Goal: Task Accomplishment & Management: Manage account settings

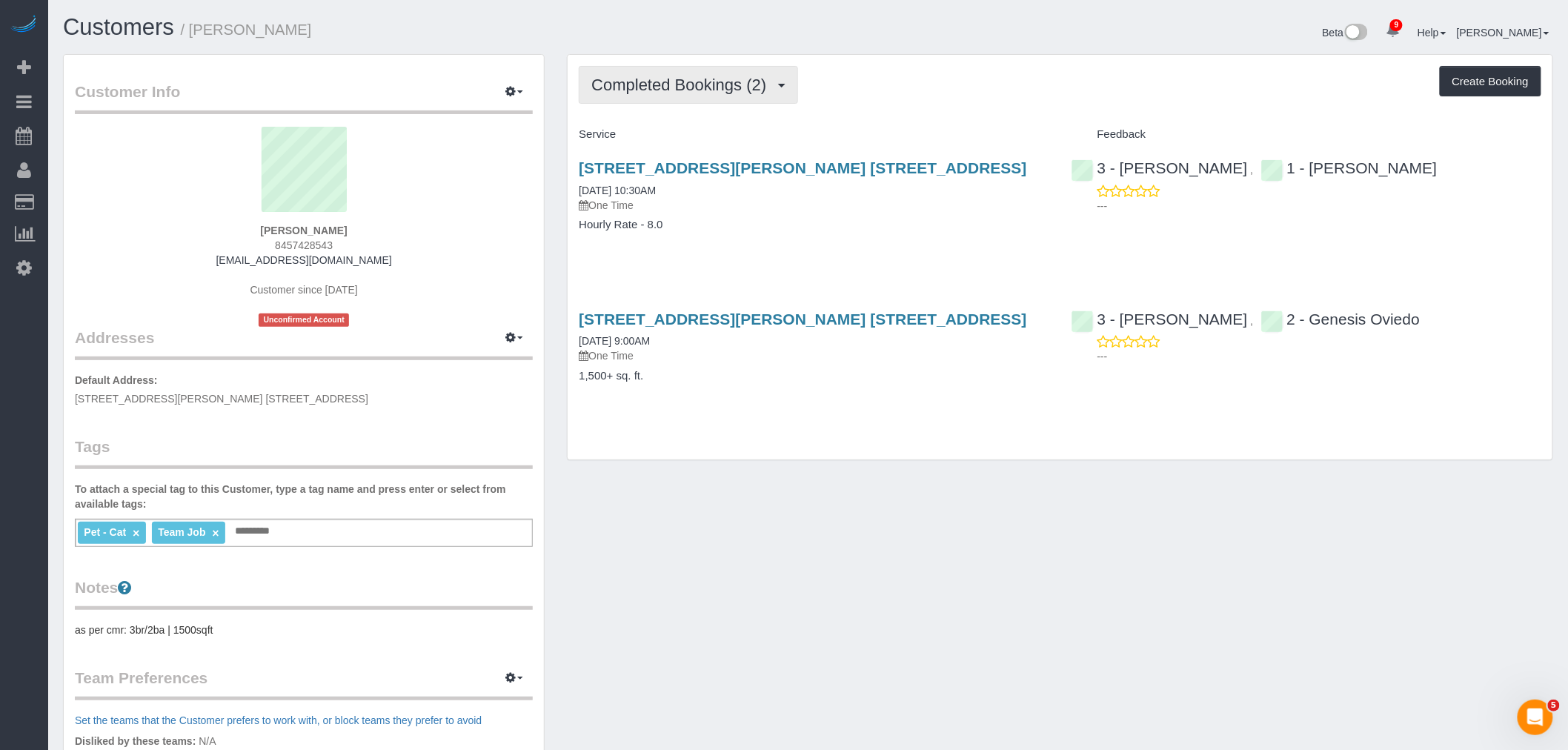
click at [727, 77] on span "Completed Bookings (2)" at bounding box center [683, 84] width 183 height 19
click at [888, 90] on div "Completed Bookings (2) Completed Bookings (2) Upcoming Bookings (0) Cancelled B…" at bounding box center [1060, 84] width 963 height 38
click at [931, 57] on div "Completed Bookings (2) Completed Bookings (2) Upcoming Bookings (0) Cancelled B…" at bounding box center [1059, 257] width 985 height 405
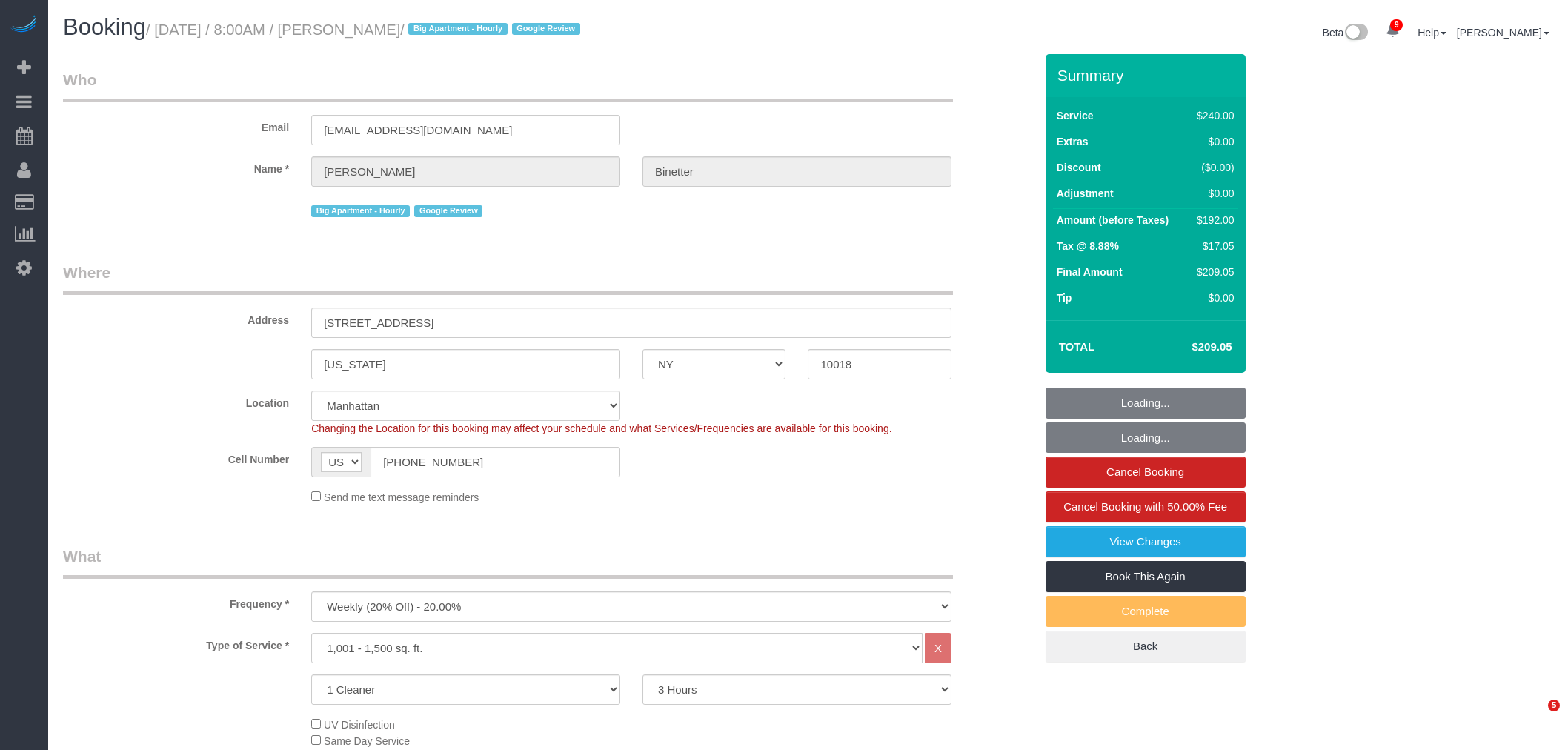
select select "NY"
select select "180"
select select "spot1"
select select "number:89"
select select "number:90"
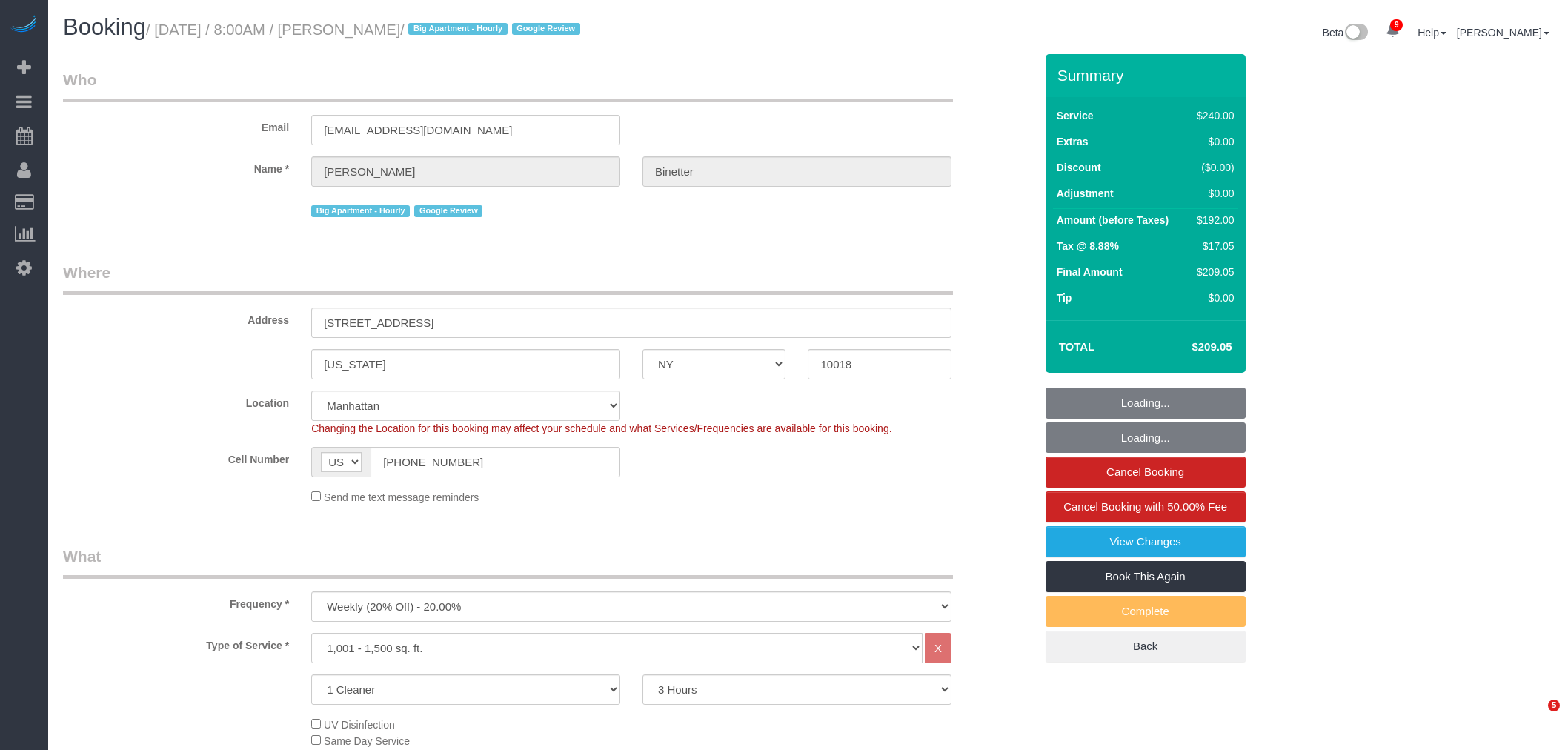
select select "number:15"
select select "number:5"
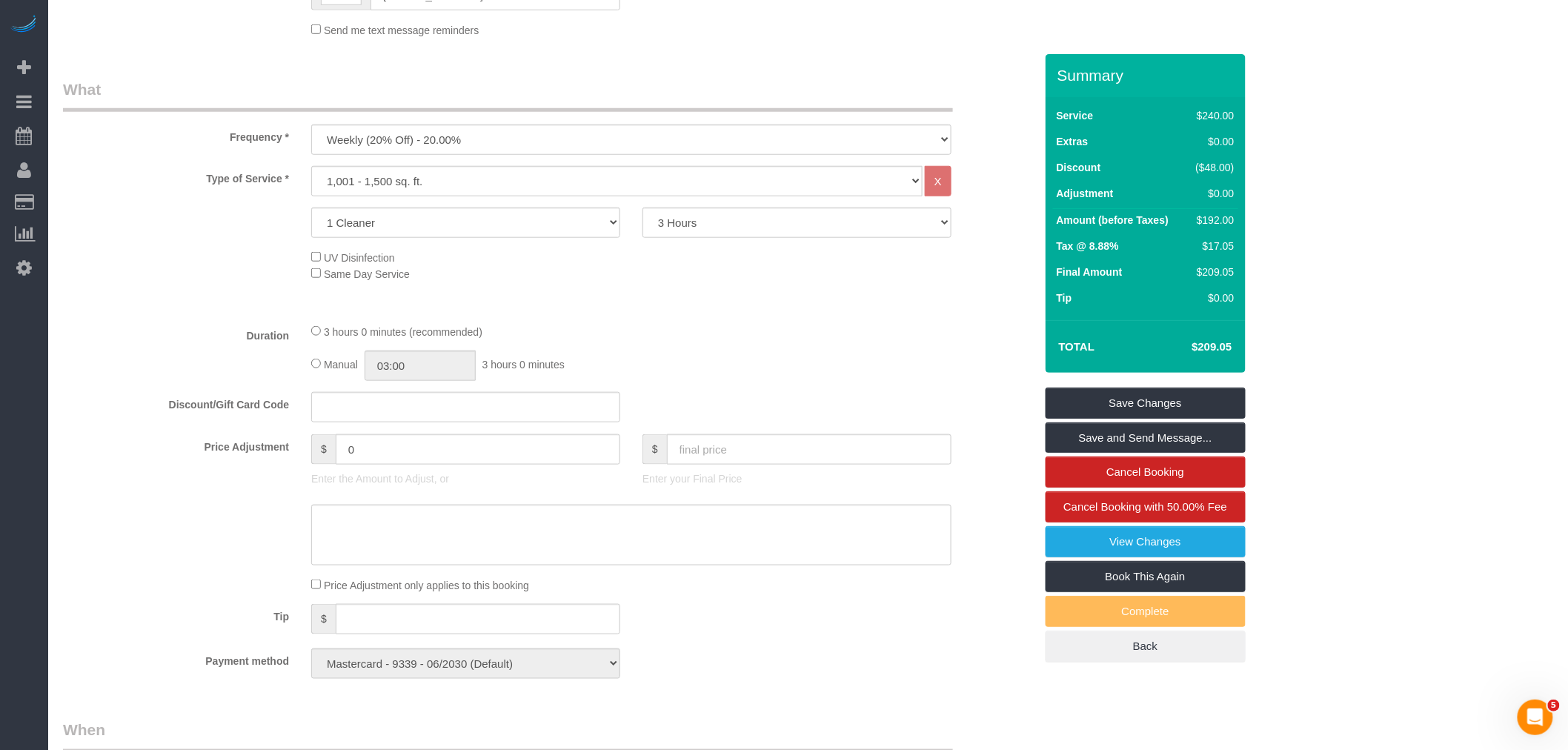
scroll to position [329, 0]
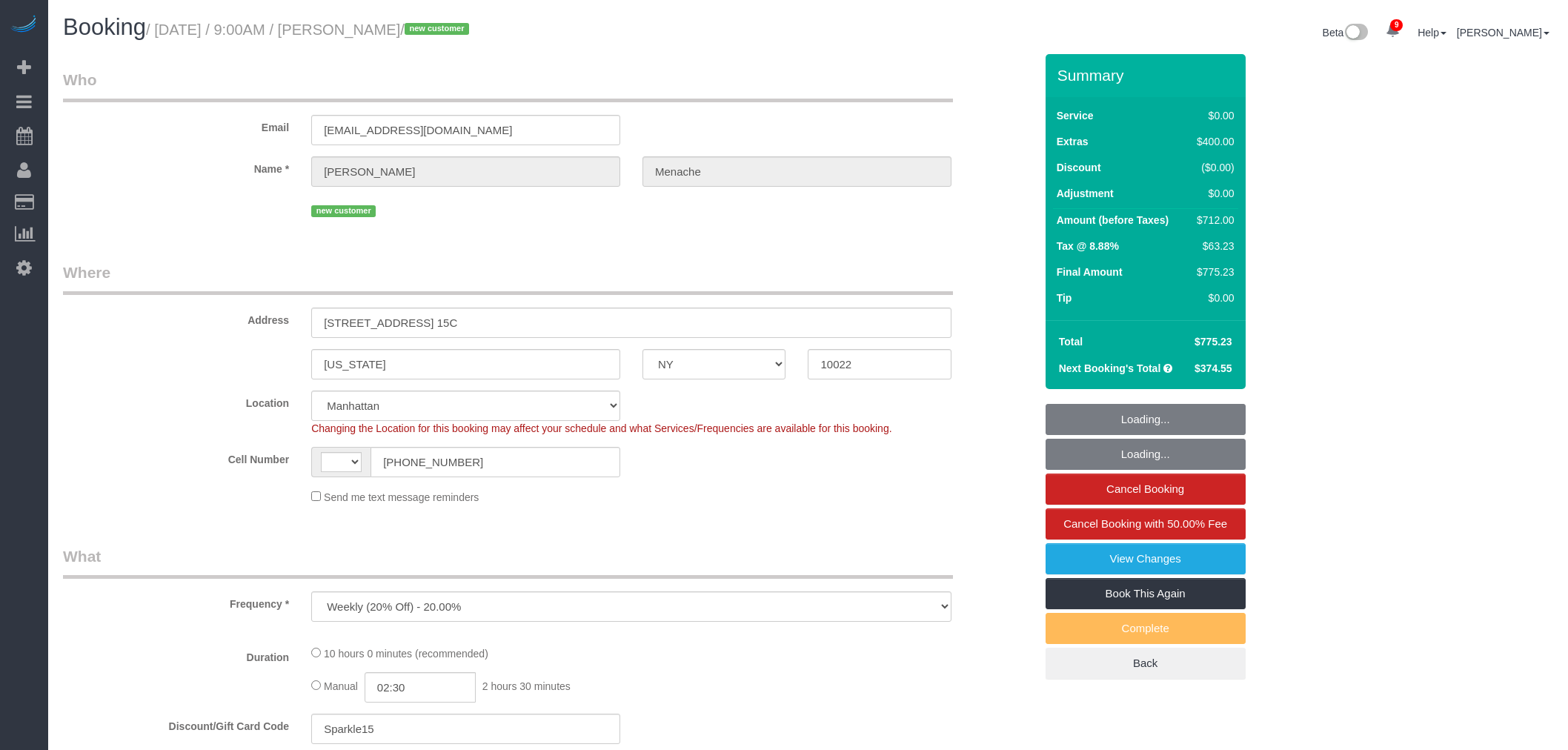
select select "NY"
select select "number:56"
select select "number:70"
select select "number:15"
select select "number:5"
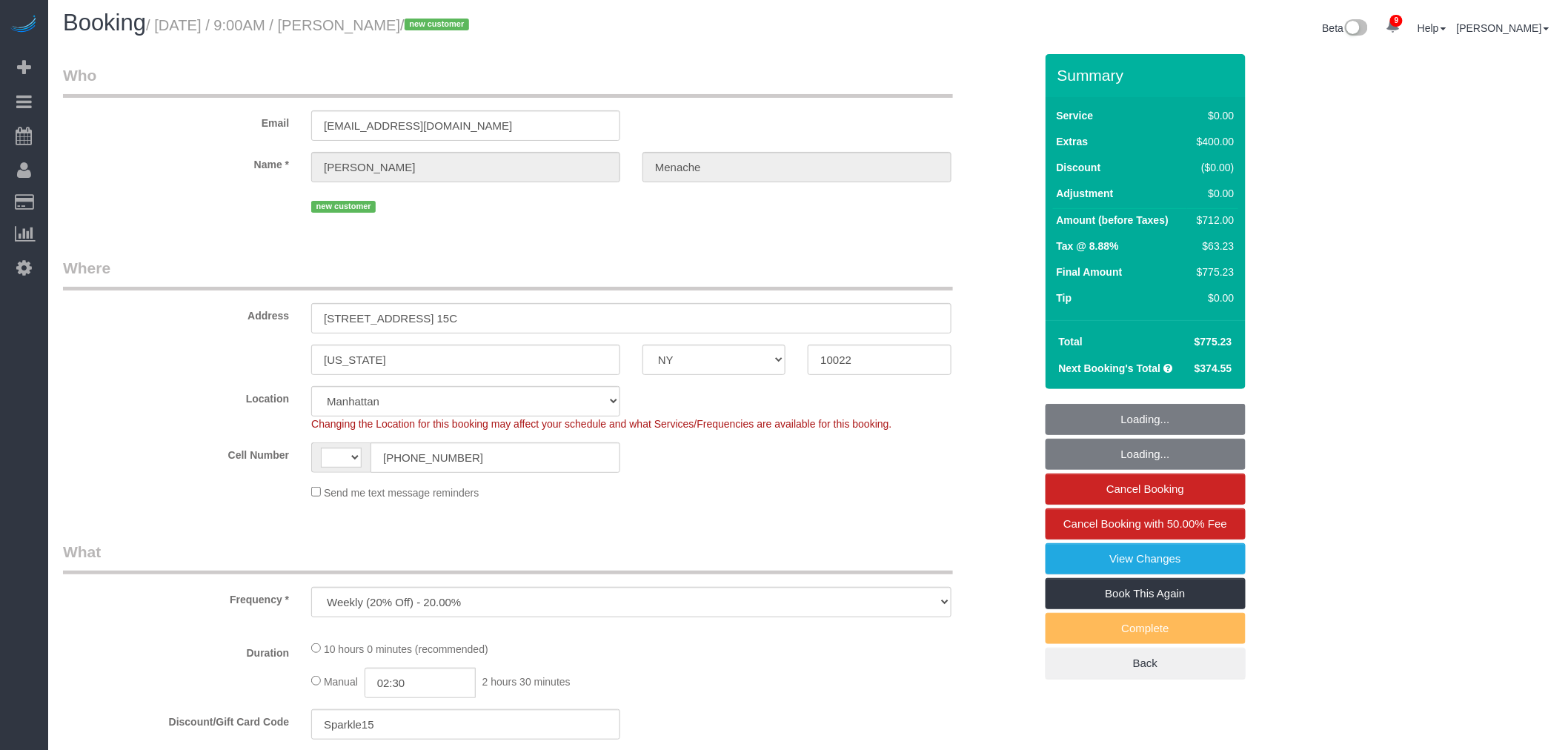
select select "object:871"
select select "string:[GEOGRAPHIC_DATA]"
select select "spot1"
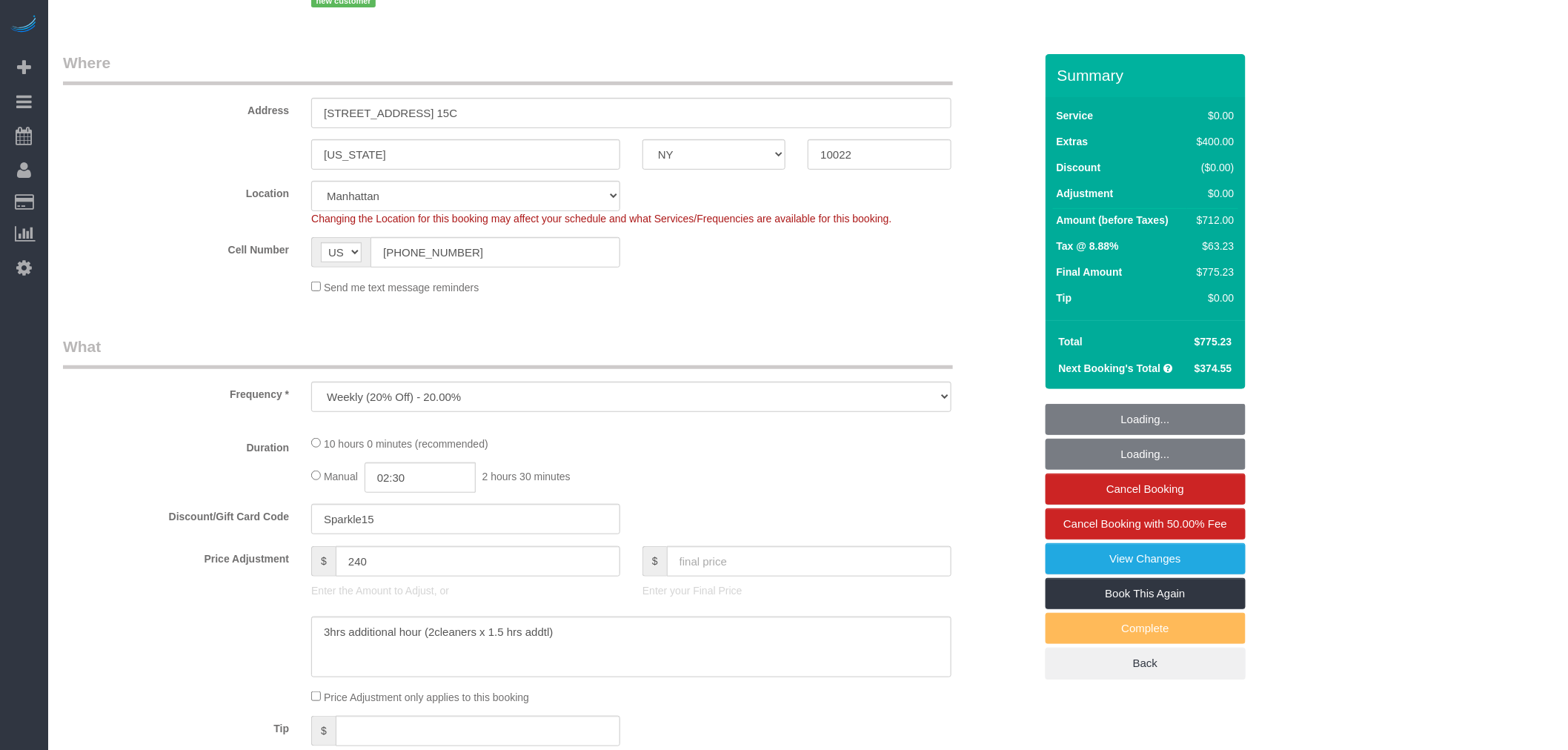
select select "2"
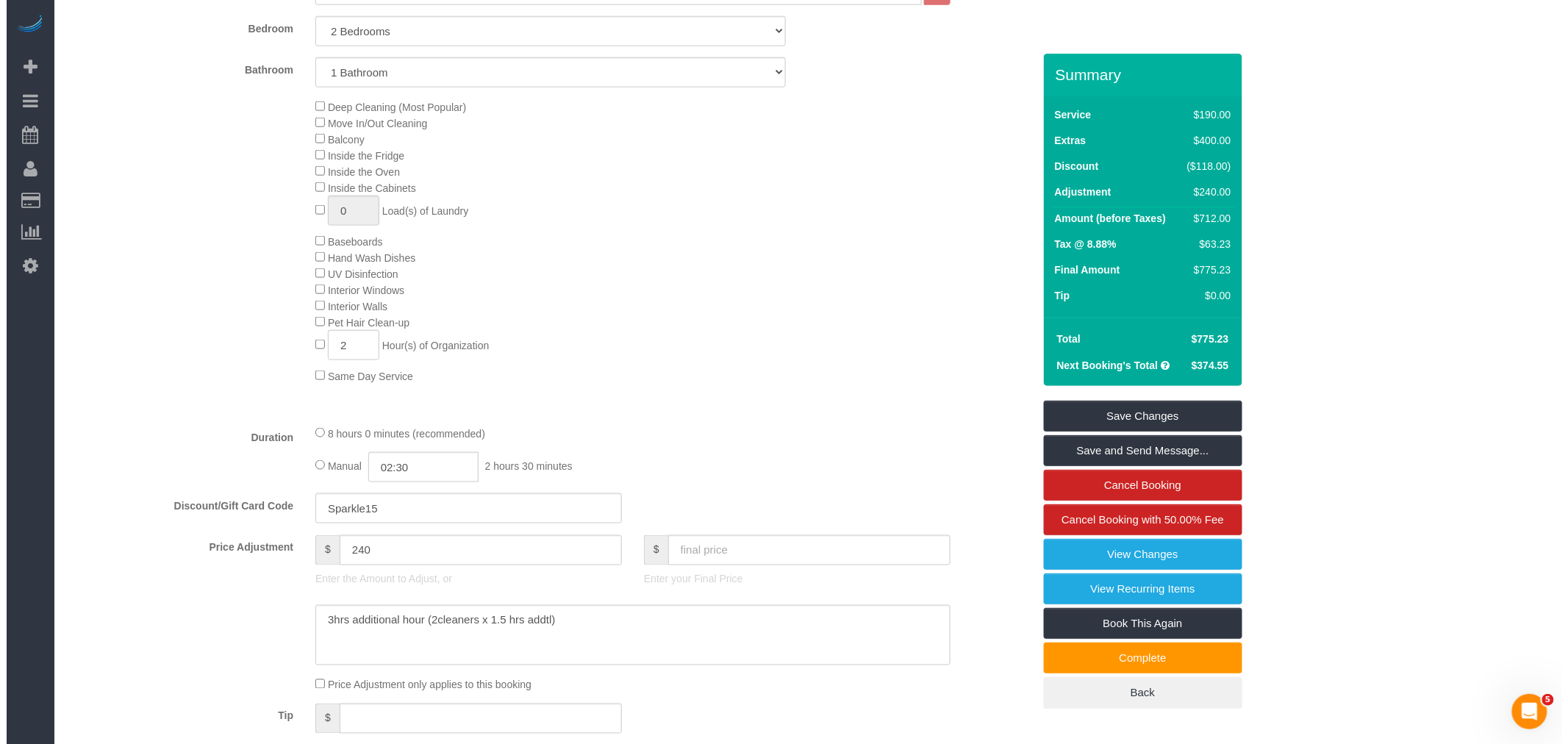
scroll to position [735, 0]
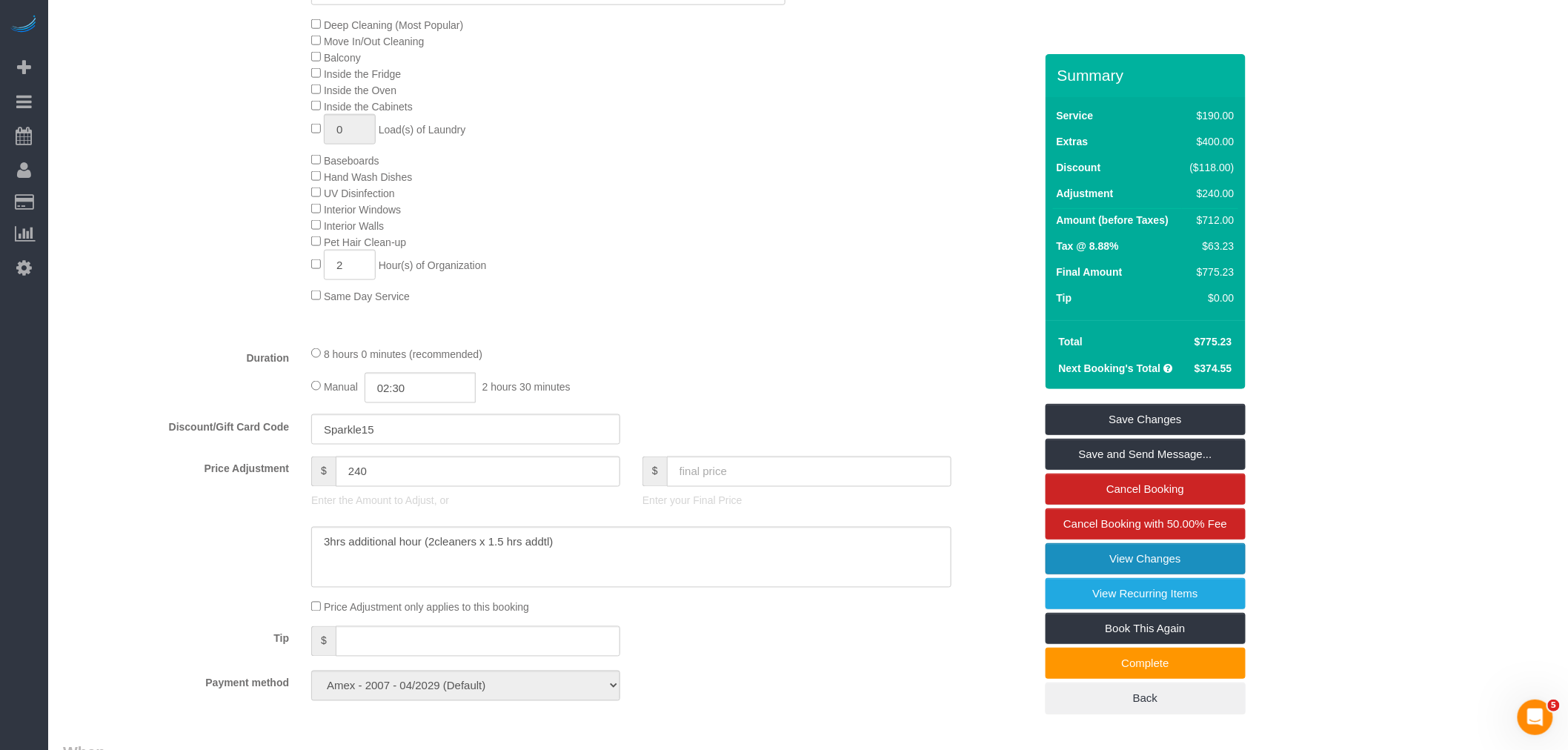
click at [1127, 557] on link "View Changes" at bounding box center [1146, 559] width 200 height 31
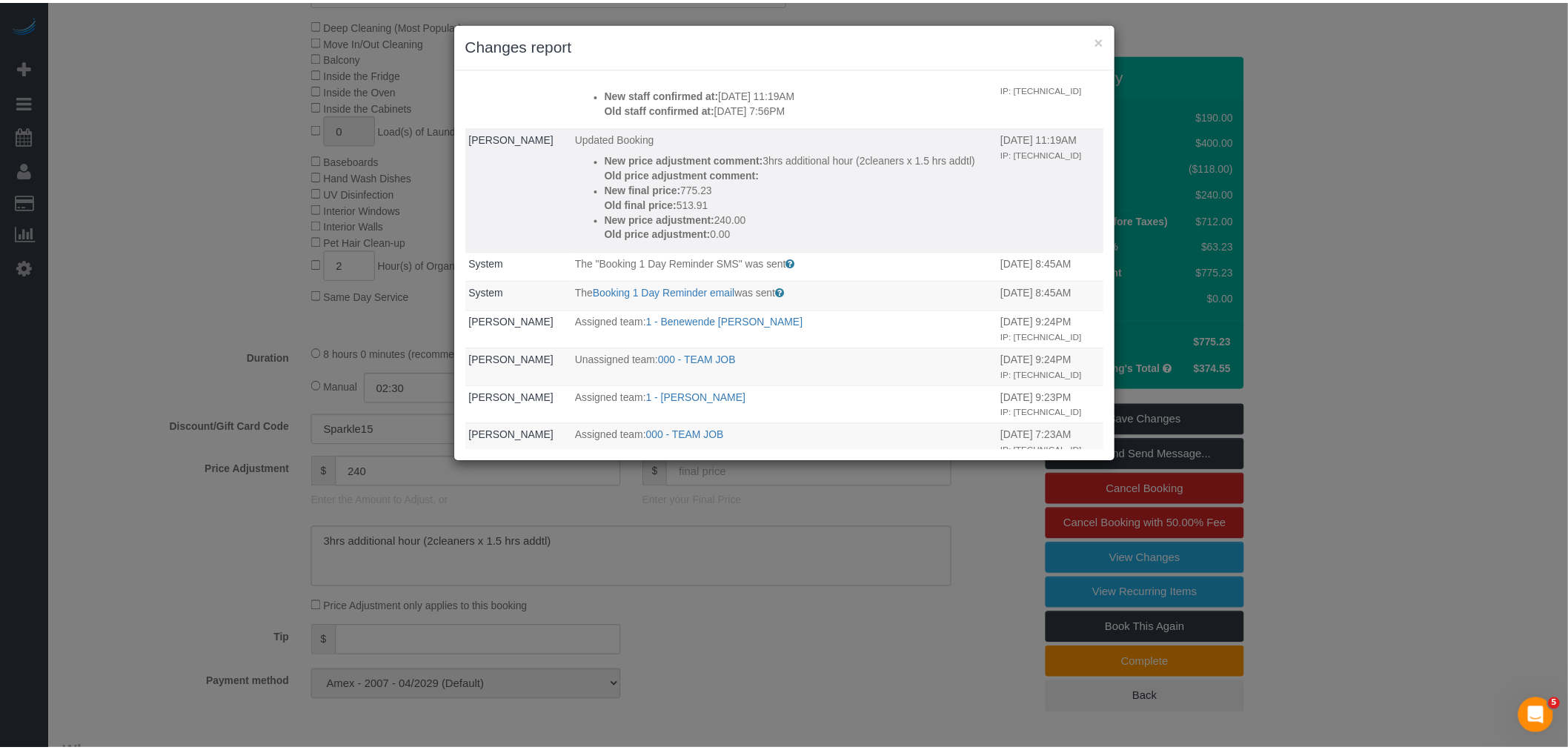
scroll to position [165, 0]
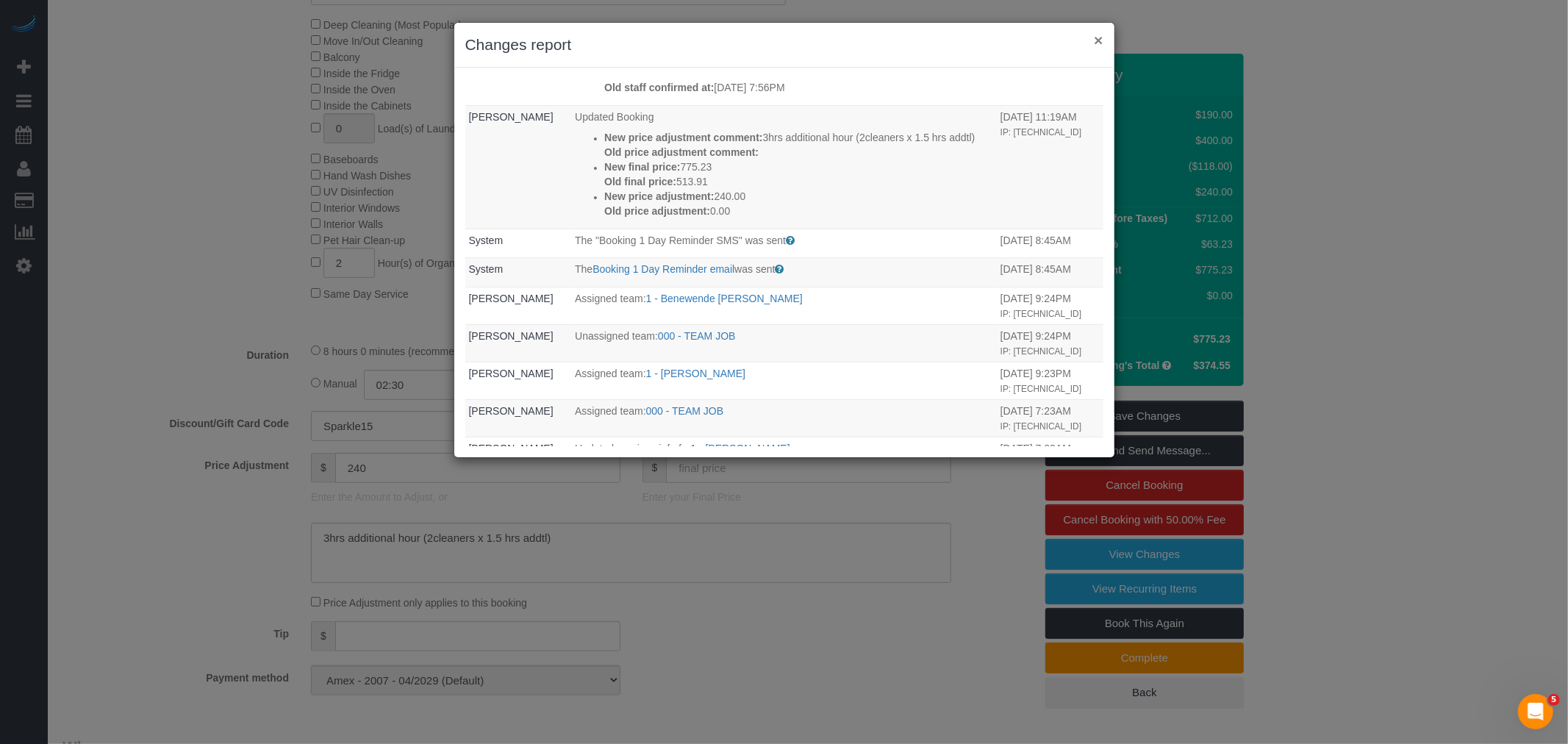
click at [1100, 41] on button "×" at bounding box center [1098, 40] width 9 height 16
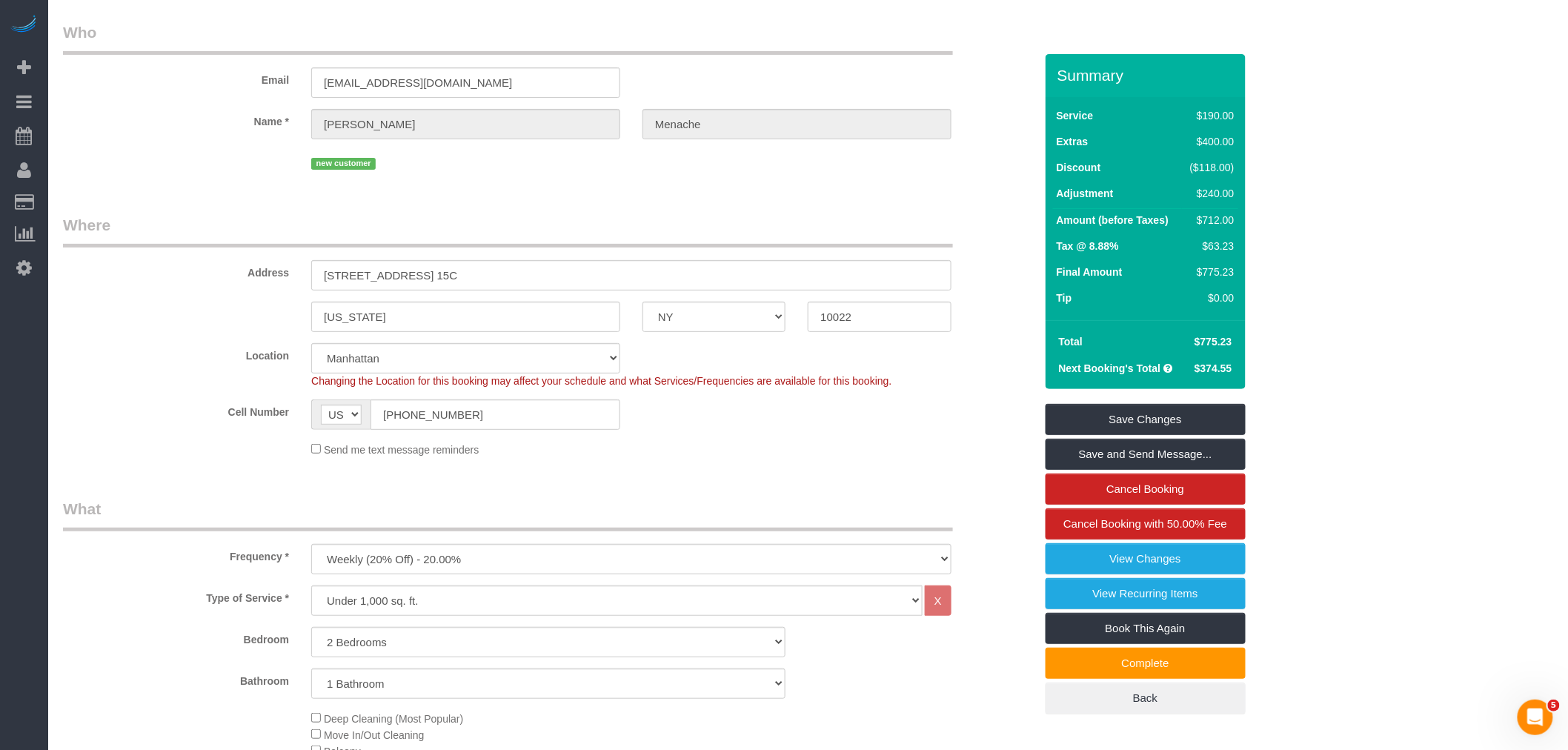
scroll to position [0, 0]
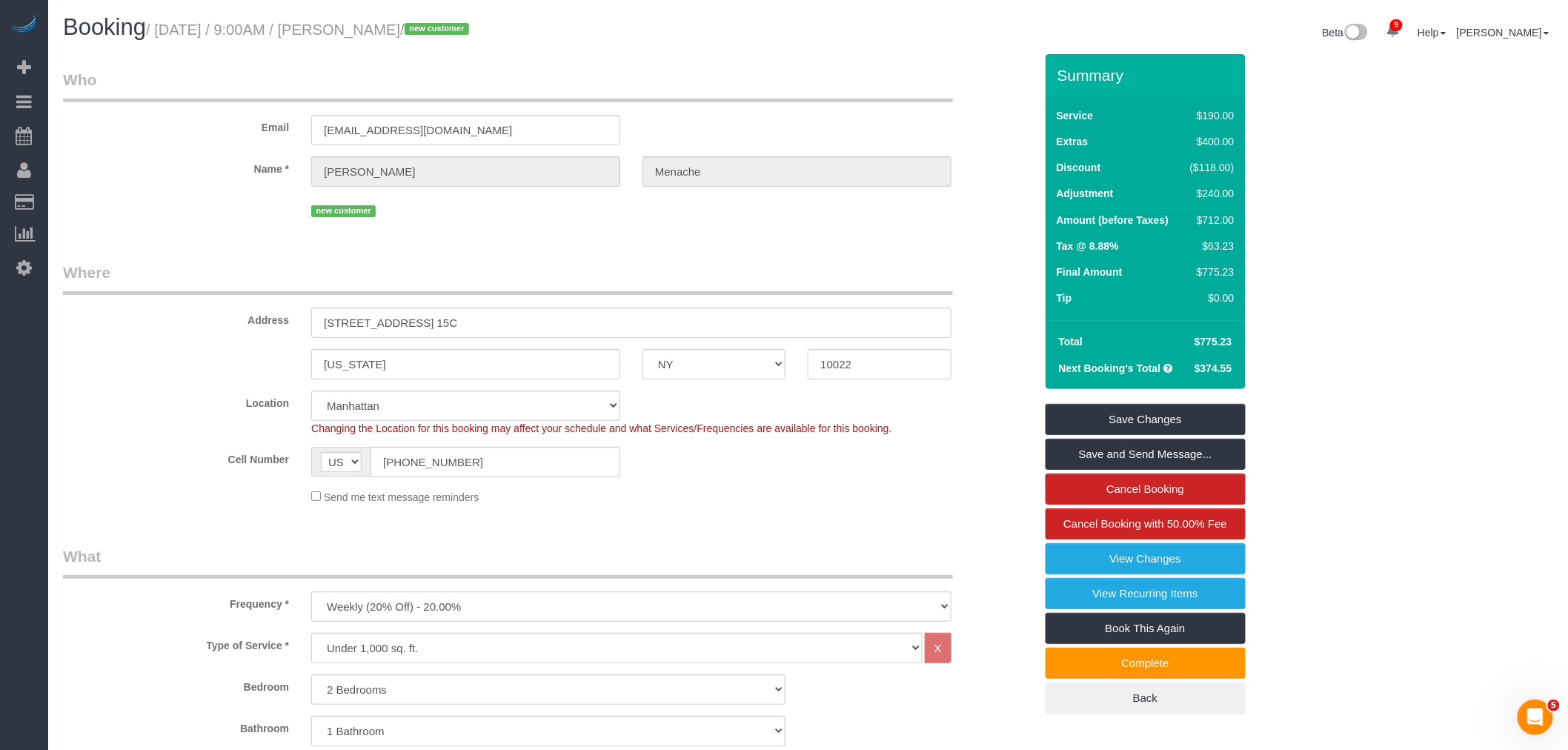
click at [870, 270] on legend "Where" at bounding box center [508, 278] width 890 height 34
